Goal: Complete application form

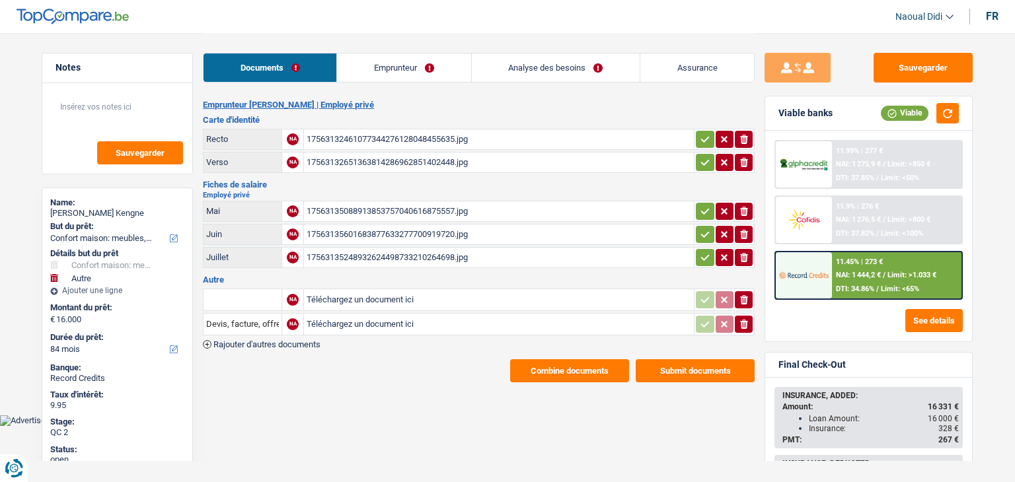
select select "household"
select select "other"
select select "84"
click at [396, 69] on link "Emprunteur" at bounding box center [403, 68] width 133 height 28
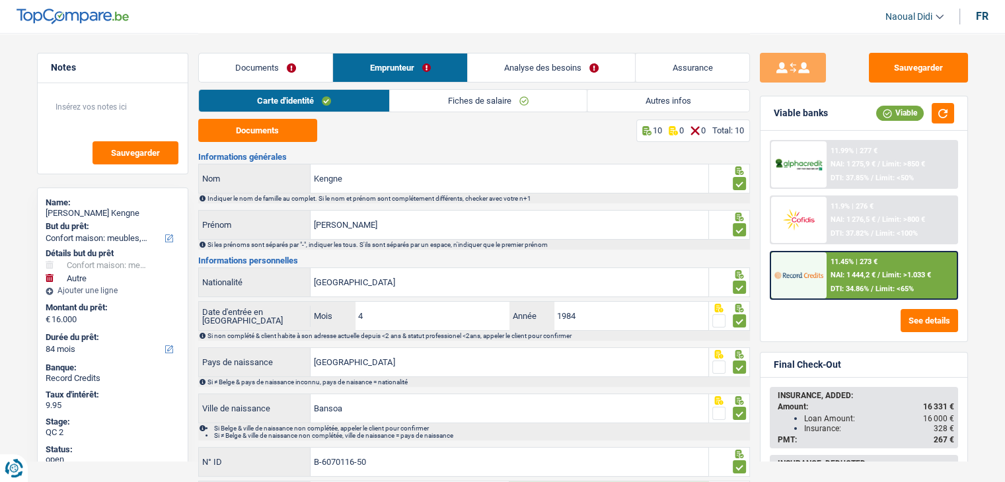
click at [254, 63] on link "Documents" at bounding box center [266, 68] width 134 height 28
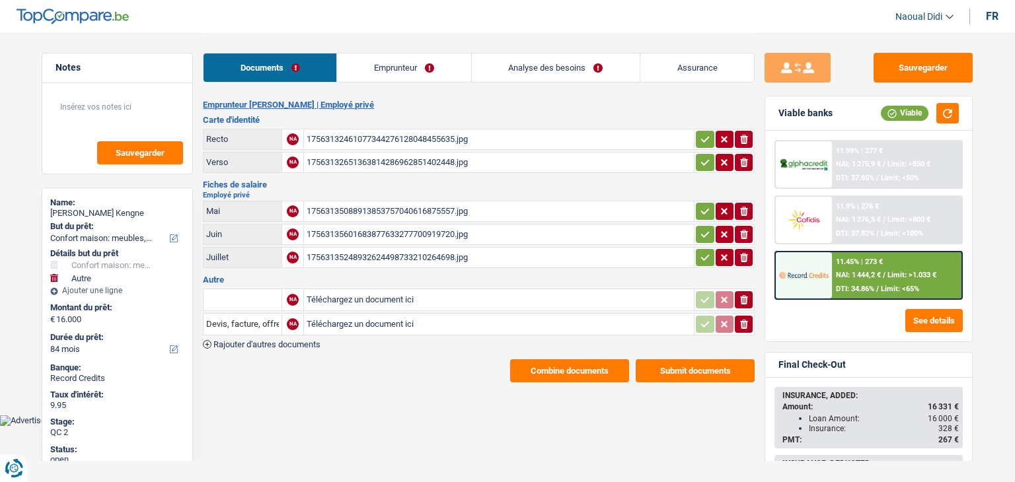
click at [356, 207] on div "17563135088913853757040616875557.jpg" at bounding box center [499, 212] width 385 height 20
click at [431, 64] on link "Emprunteur" at bounding box center [403, 68] width 133 height 28
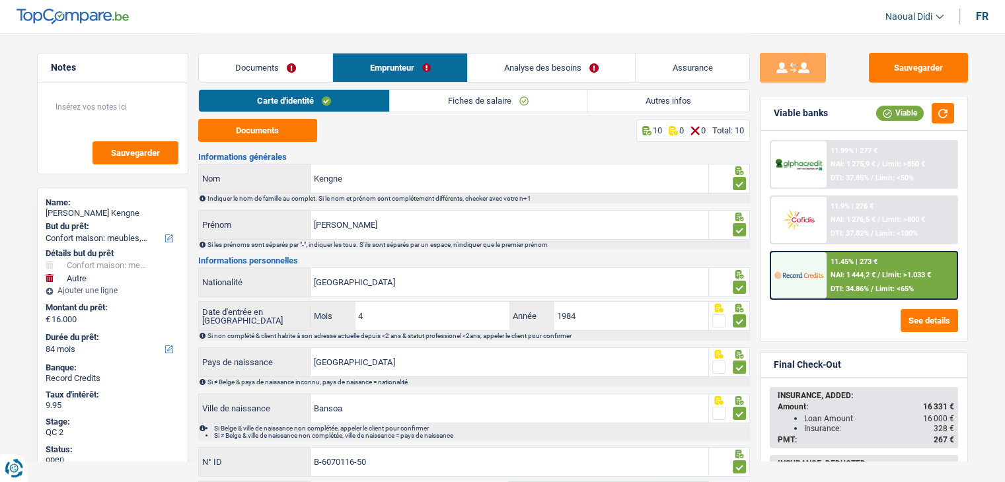
click at [462, 109] on link "Fiches de salaire" at bounding box center [488, 101] width 197 height 22
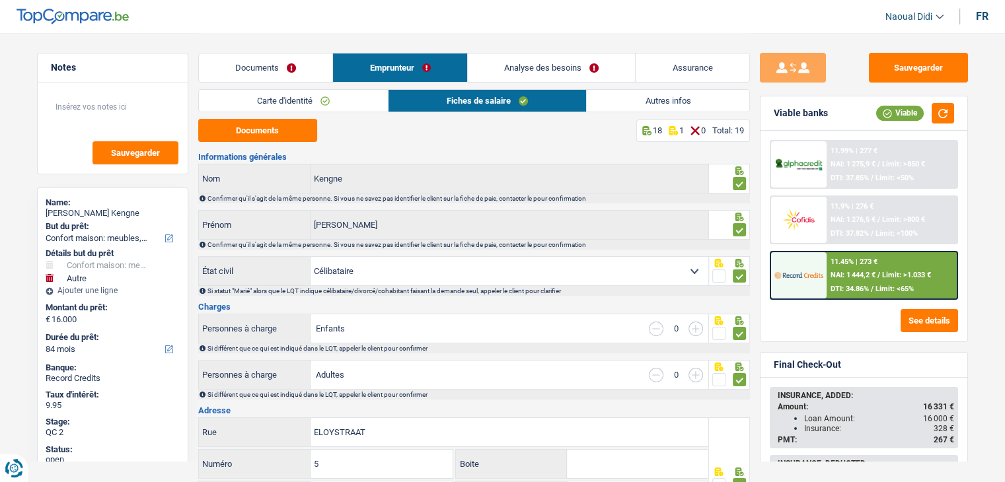
click at [539, 70] on link "Analyse des besoins" at bounding box center [552, 68] width 168 height 28
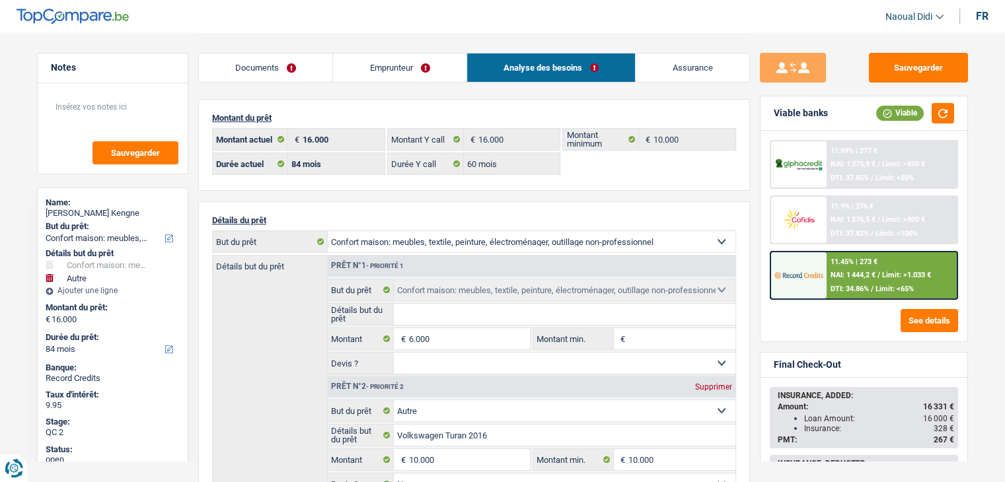
click at [280, 68] on link "Documents" at bounding box center [266, 68] width 134 height 28
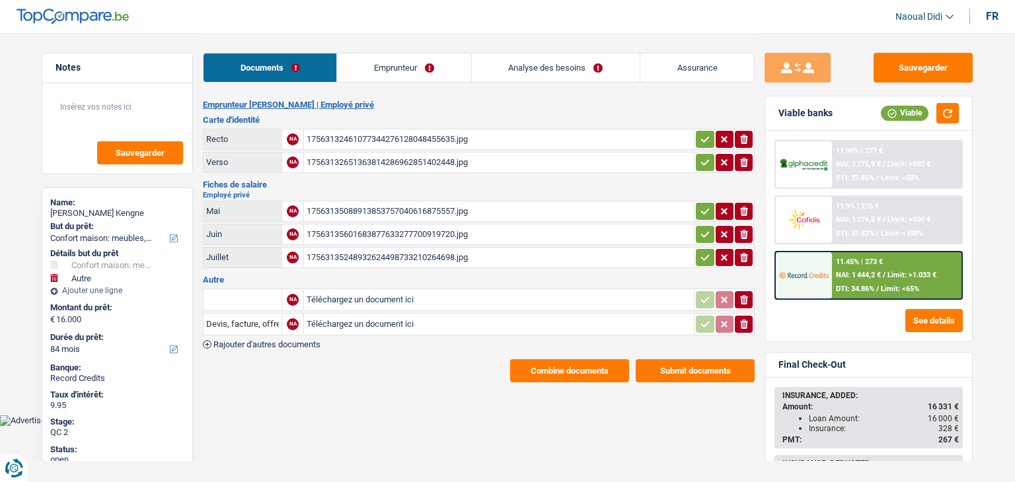
click at [285, 65] on link "Documents" at bounding box center [270, 68] width 133 height 28
click at [581, 365] on button "Combine documents" at bounding box center [569, 370] width 119 height 23
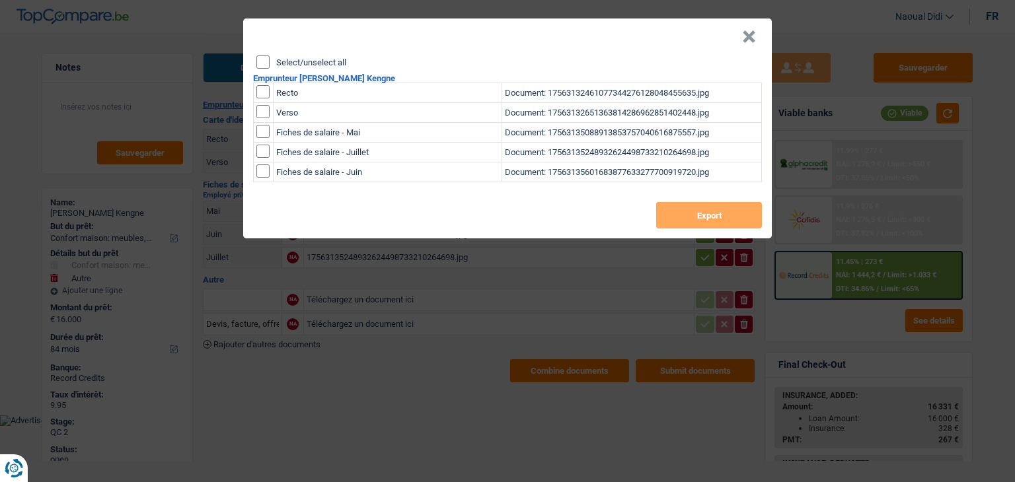
click at [264, 56] on input "Select/unselect all" at bounding box center [262, 62] width 13 height 13
checkbox input "true"
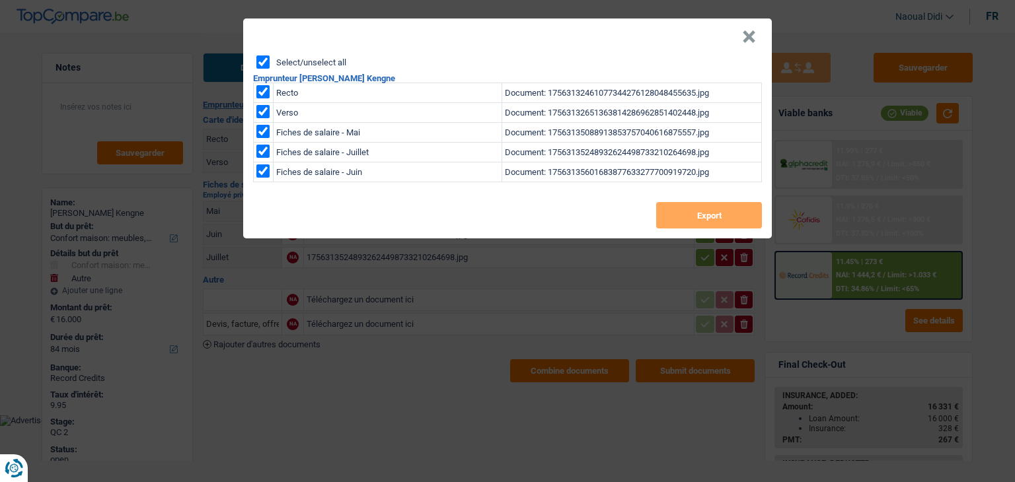
checkbox input "true"
click at [701, 210] on button "Export" at bounding box center [709, 215] width 106 height 26
click at [747, 34] on button "×" at bounding box center [749, 36] width 14 height 13
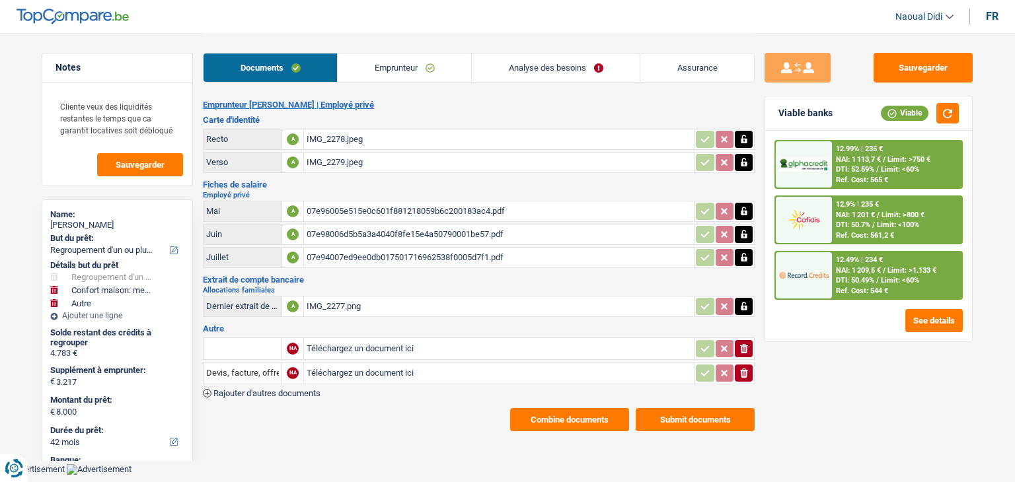
select select "refinancing"
select select "household"
select select "other"
select select "42"
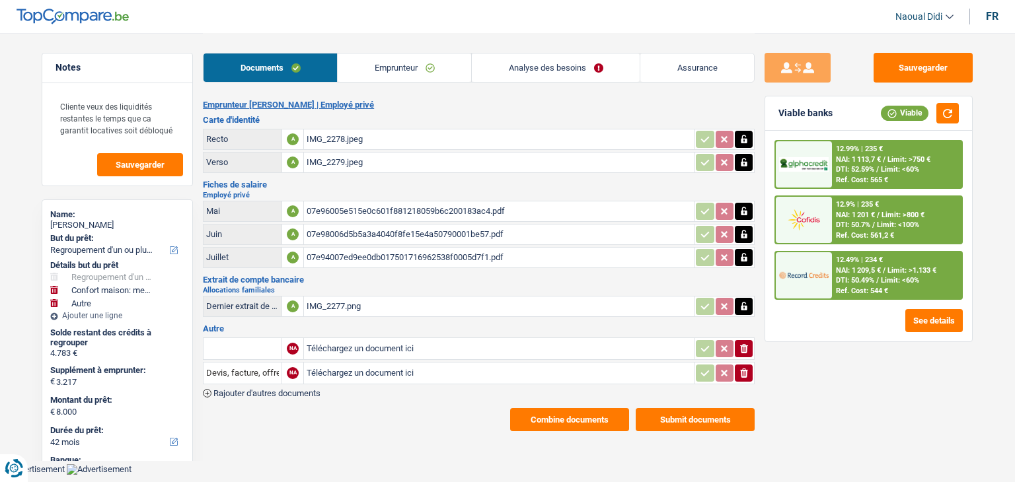
select select "cofidis"
click at [528, 67] on link "Analyse des besoins" at bounding box center [556, 68] width 168 height 28
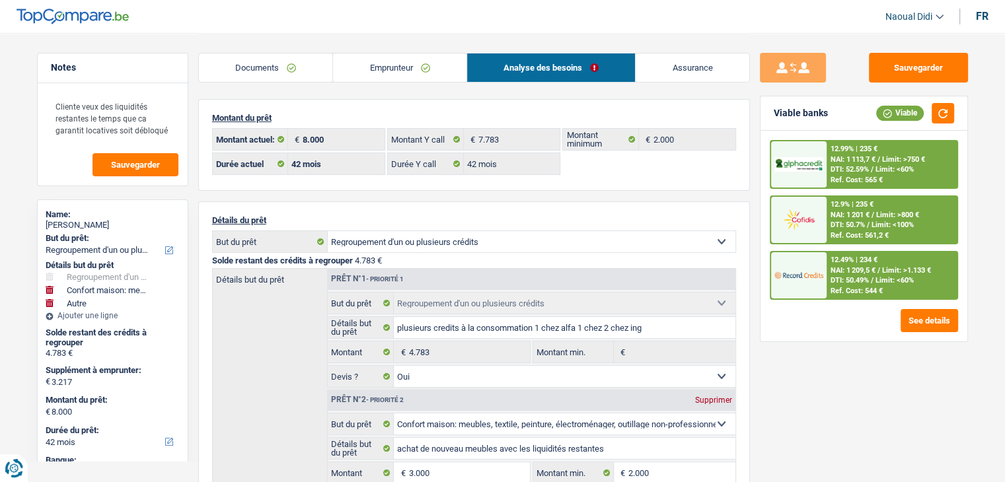
click at [489, 105] on div "Montant du prêt 8.000 € Montant actuel: 7.783 € Montant Y call 2.000 € Montant …" at bounding box center [474, 145] width 552 height 92
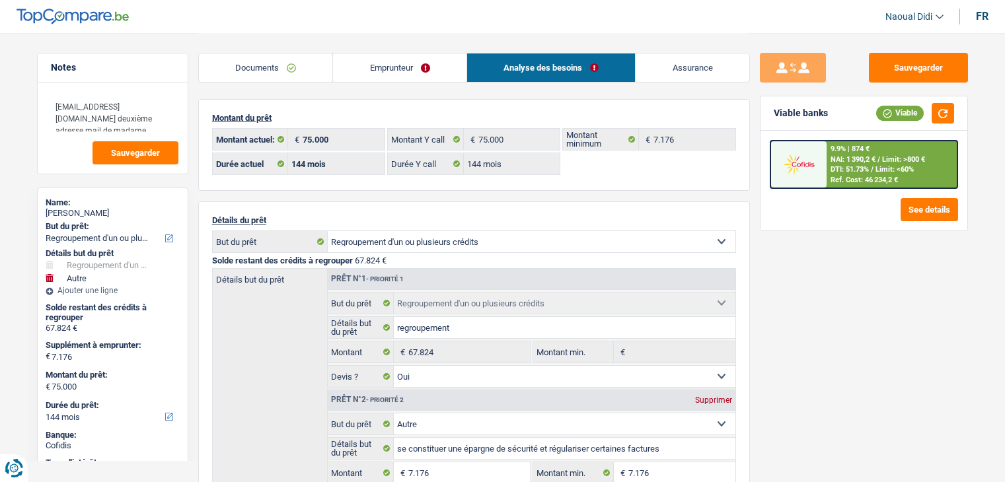
select select "refinancing"
select select "other"
select select "144"
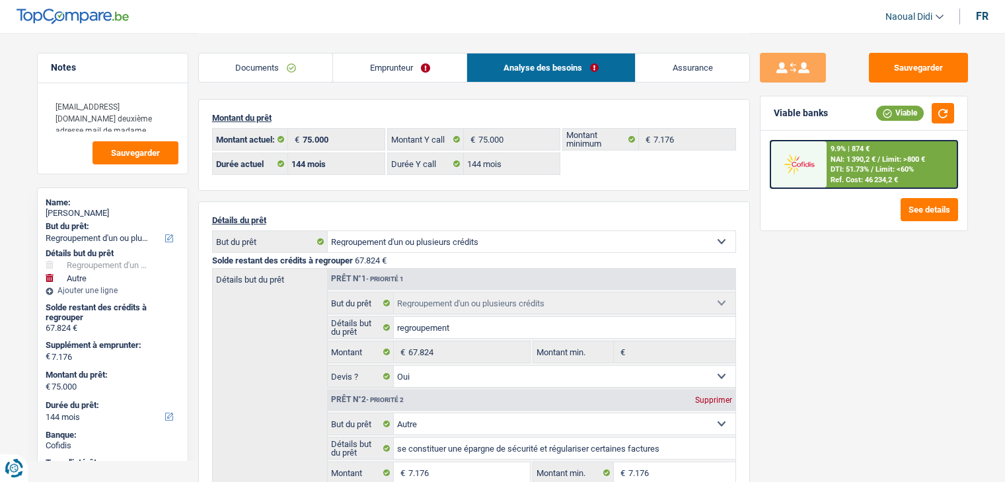
select select "144"
select select "refinancing"
select select "yes"
select select "other"
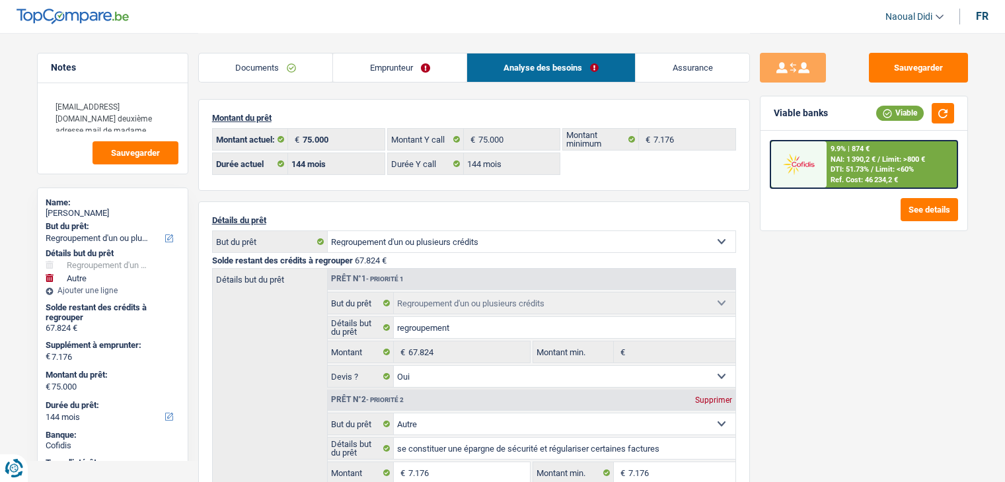
select select "false"
select select "144"
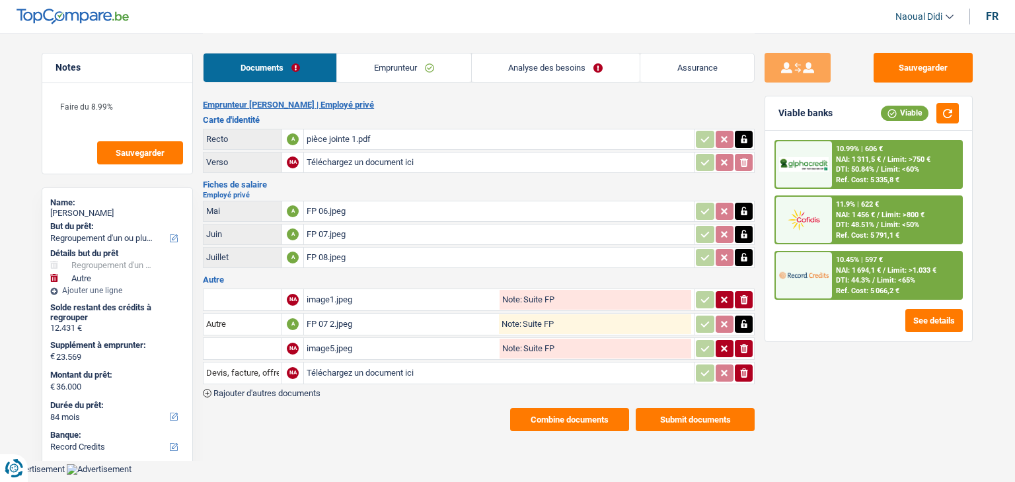
select select "refinancing"
select select "other"
select select "84"
select select "record credits"
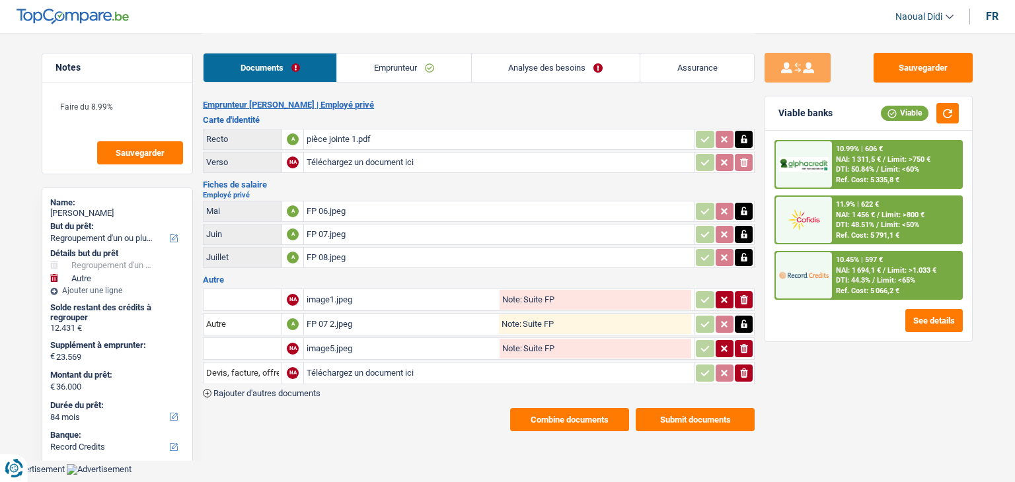
select select "84"
select select "120"
select select "refinancing"
select select "other"
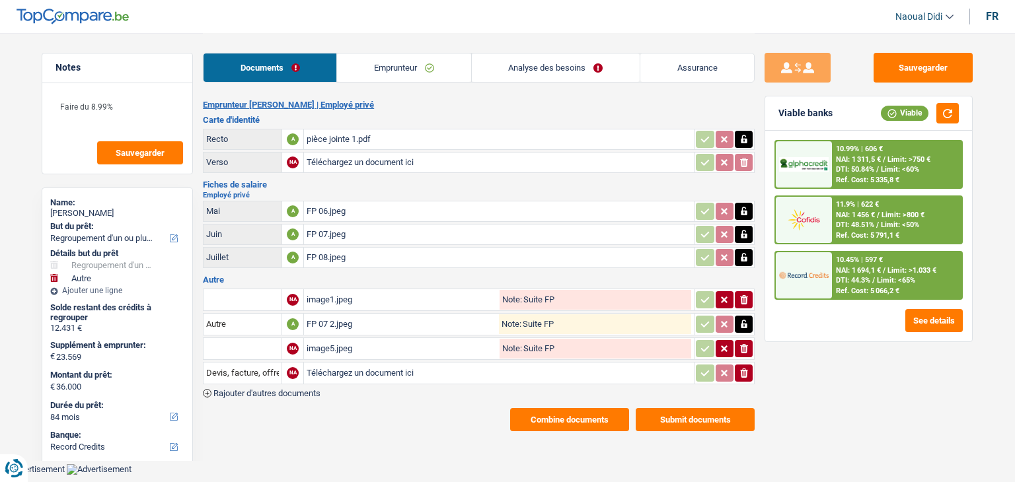
select select "yes"
select select "84"
click at [526, 63] on link "Analyse des besoins" at bounding box center [556, 68] width 168 height 28
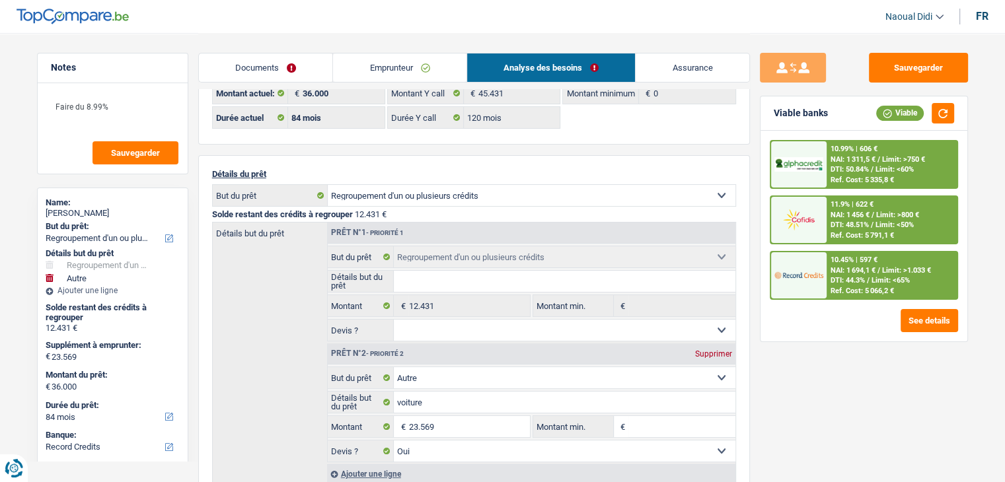
scroll to position [66, 0]
